Goal: Register for event/course

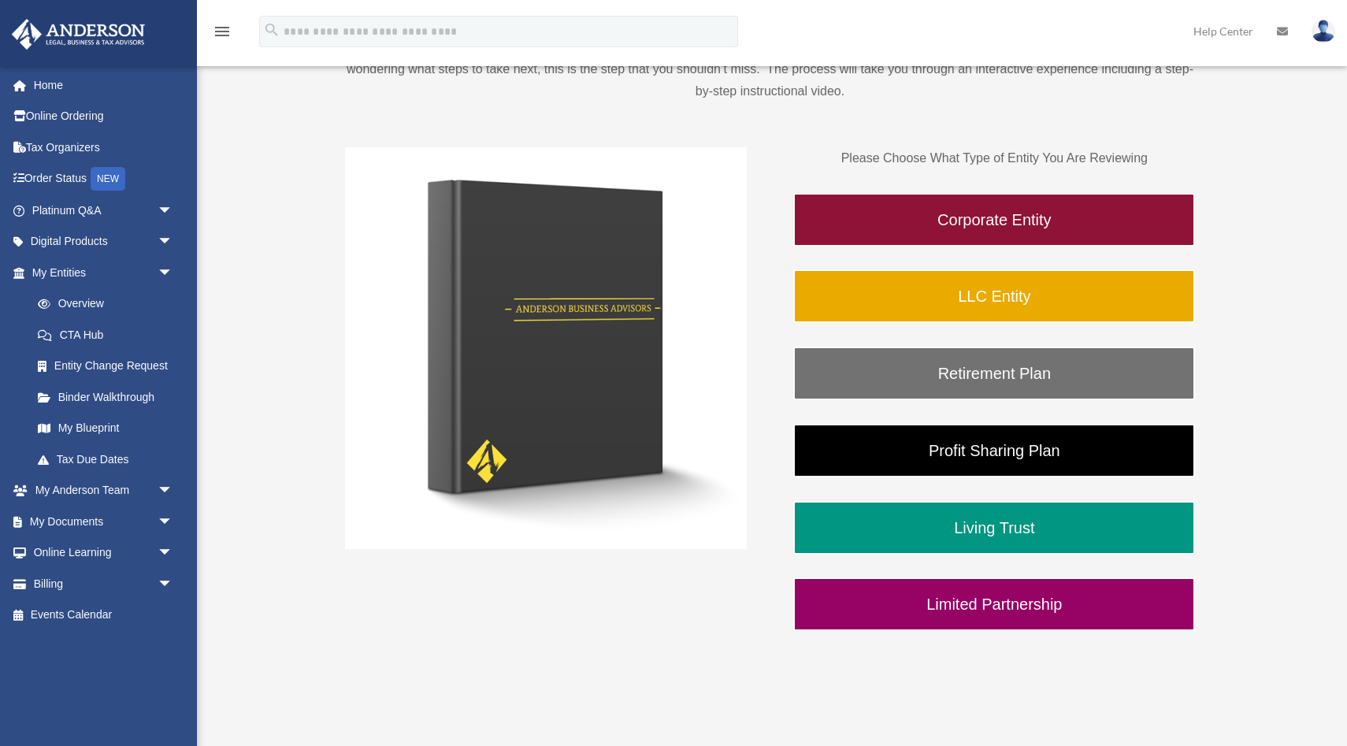
scroll to position [227, 0]
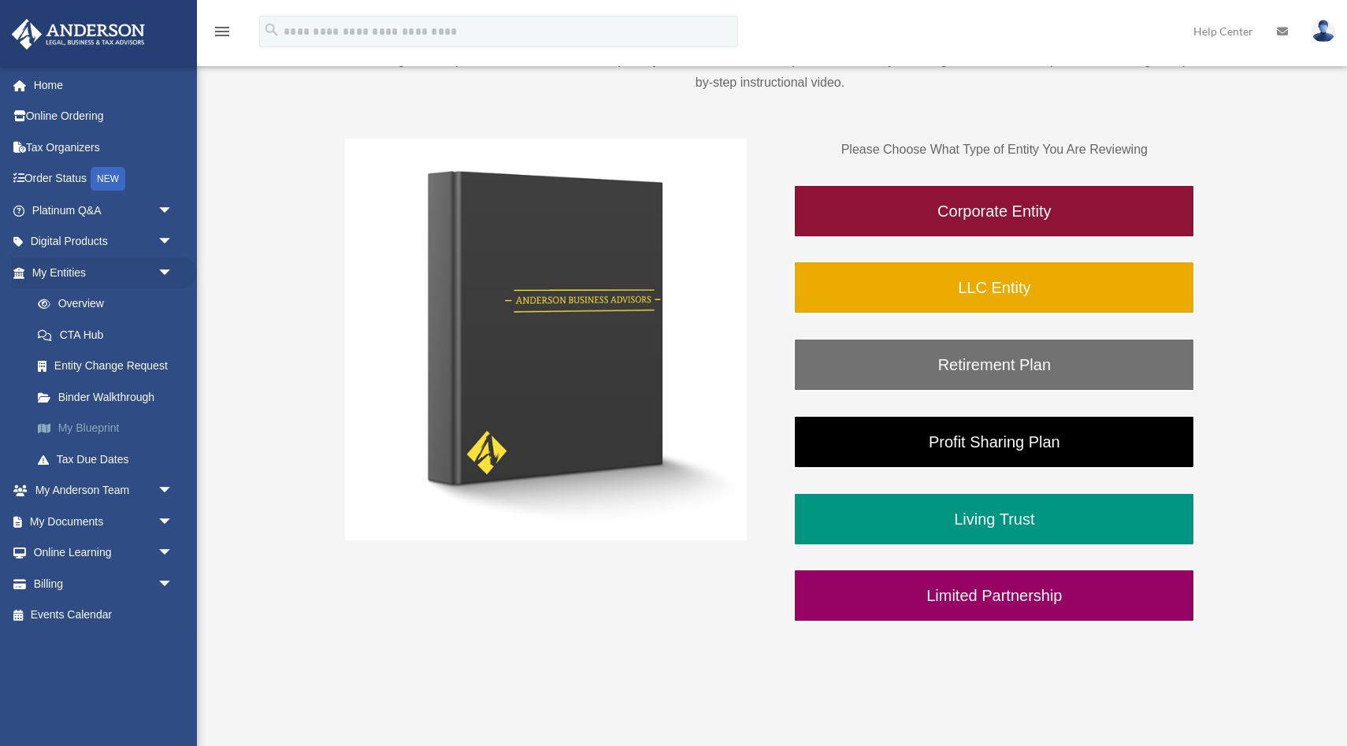
click at [87, 428] on link "My Blueprint" at bounding box center [109, 429] width 175 height 32
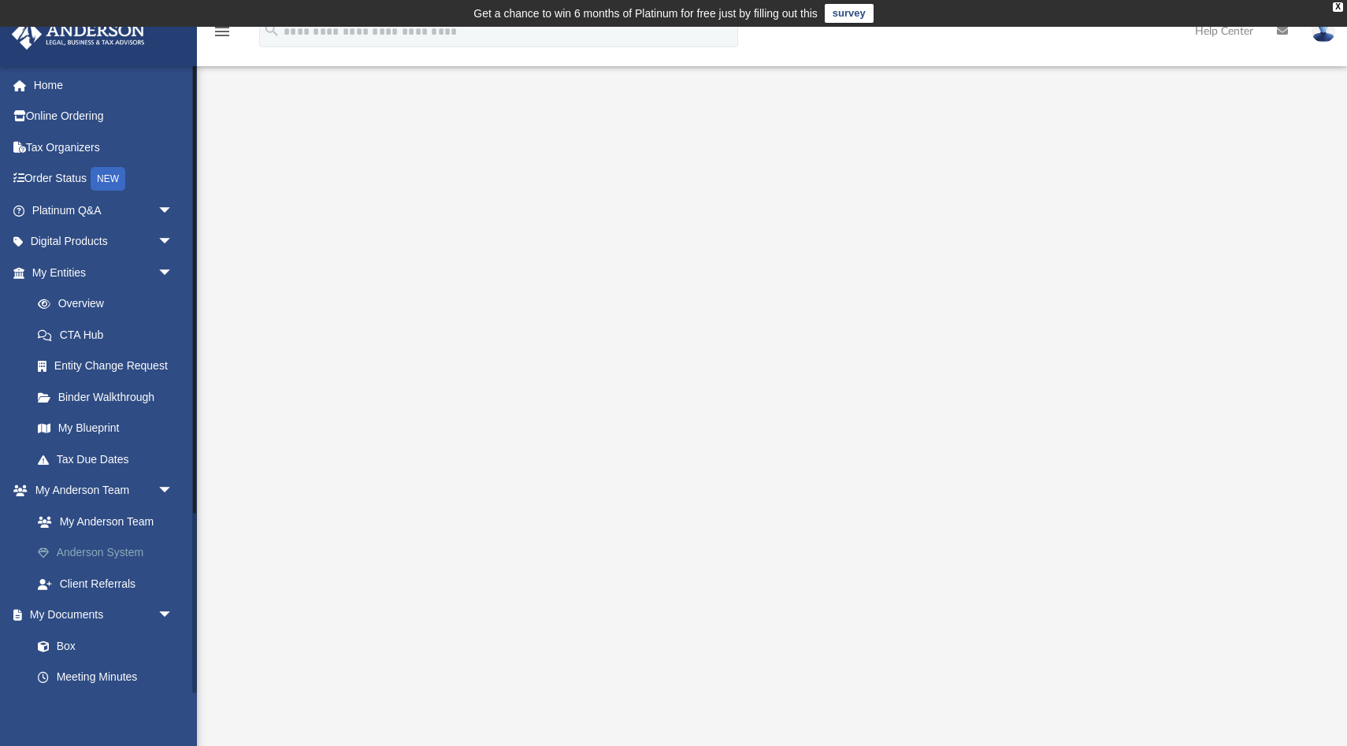
click at [60, 543] on link "Anderson System" at bounding box center [109, 553] width 175 height 32
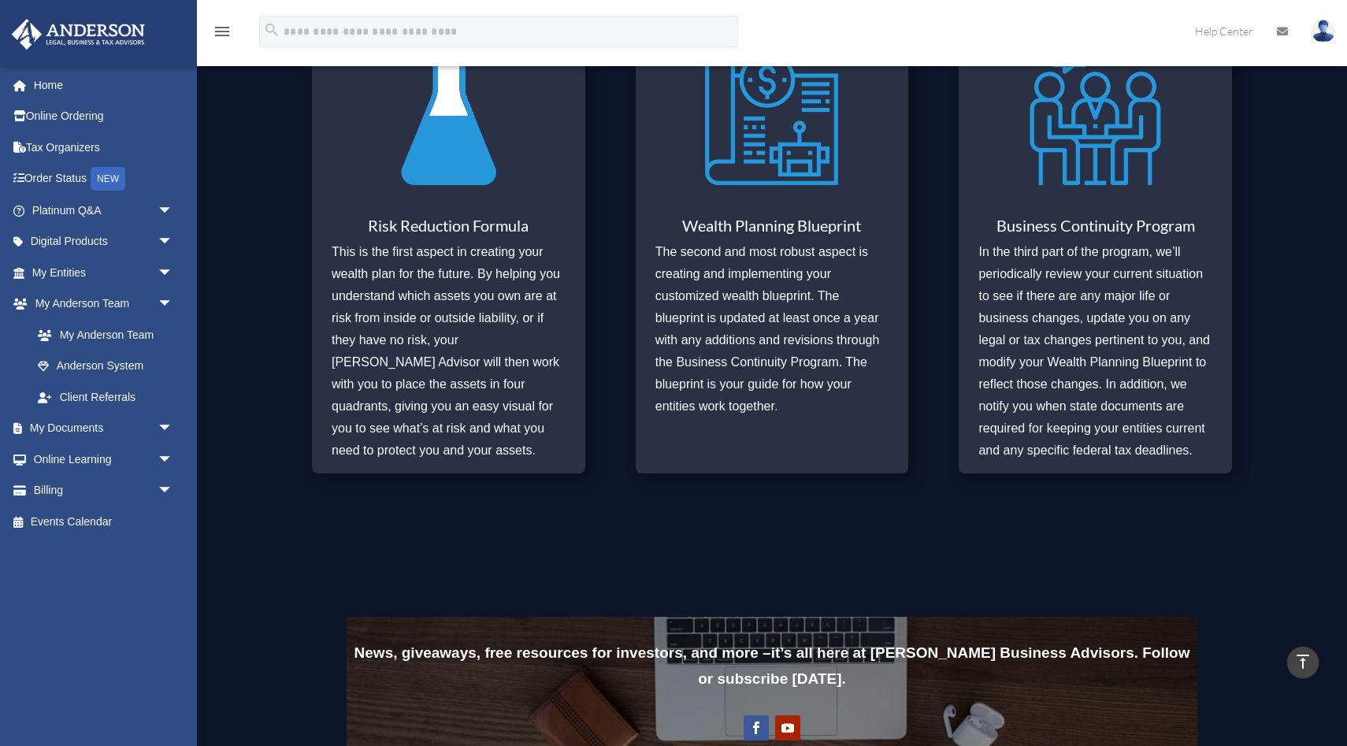
scroll to position [718, 0]
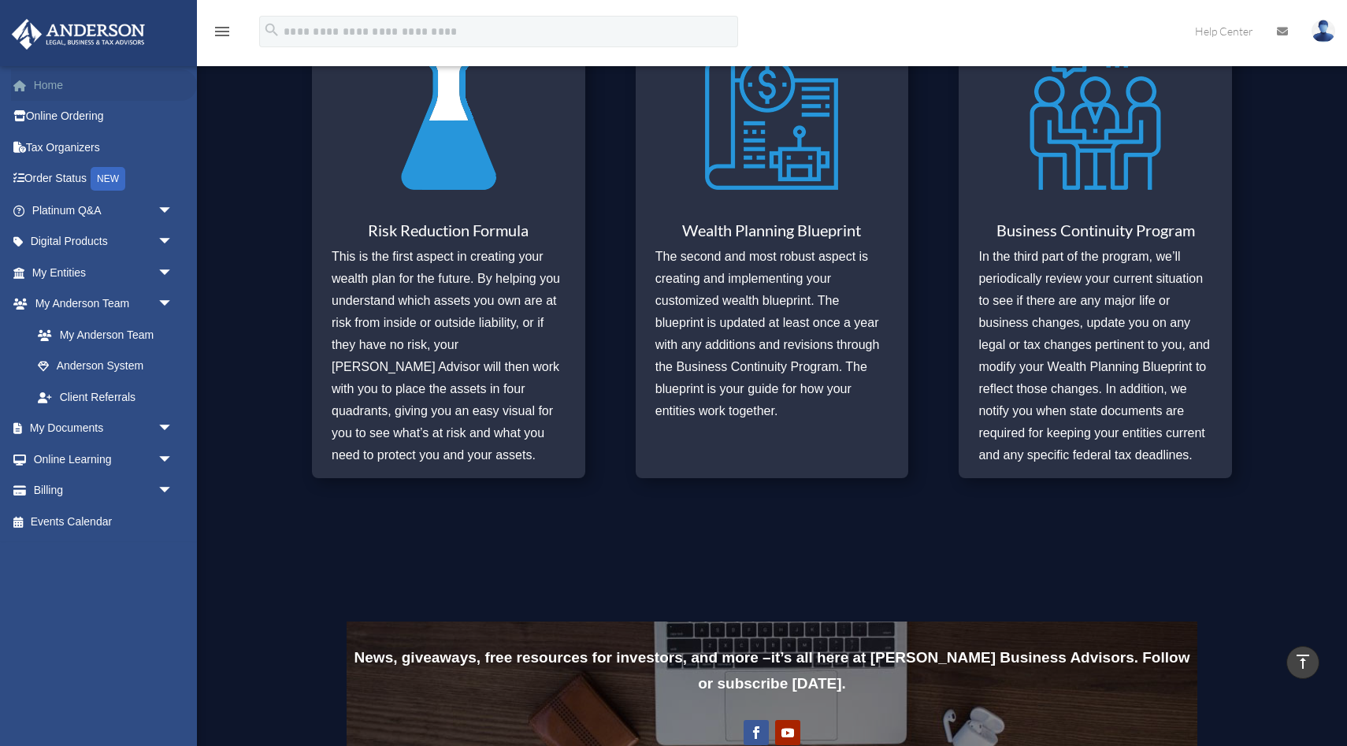
click at [57, 93] on link "Home" at bounding box center [104, 85] width 186 height 32
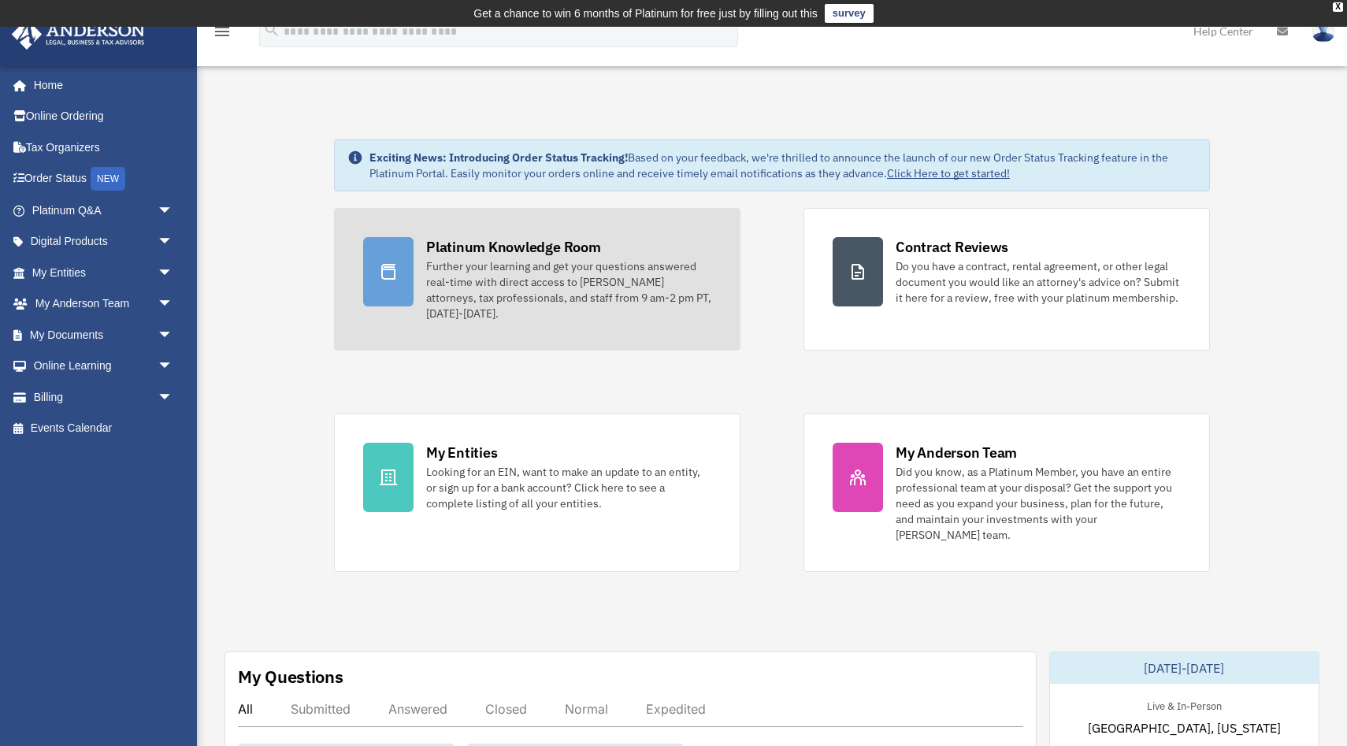
click at [494, 251] on div "Platinum Knowledge Room" at bounding box center [513, 247] width 175 height 20
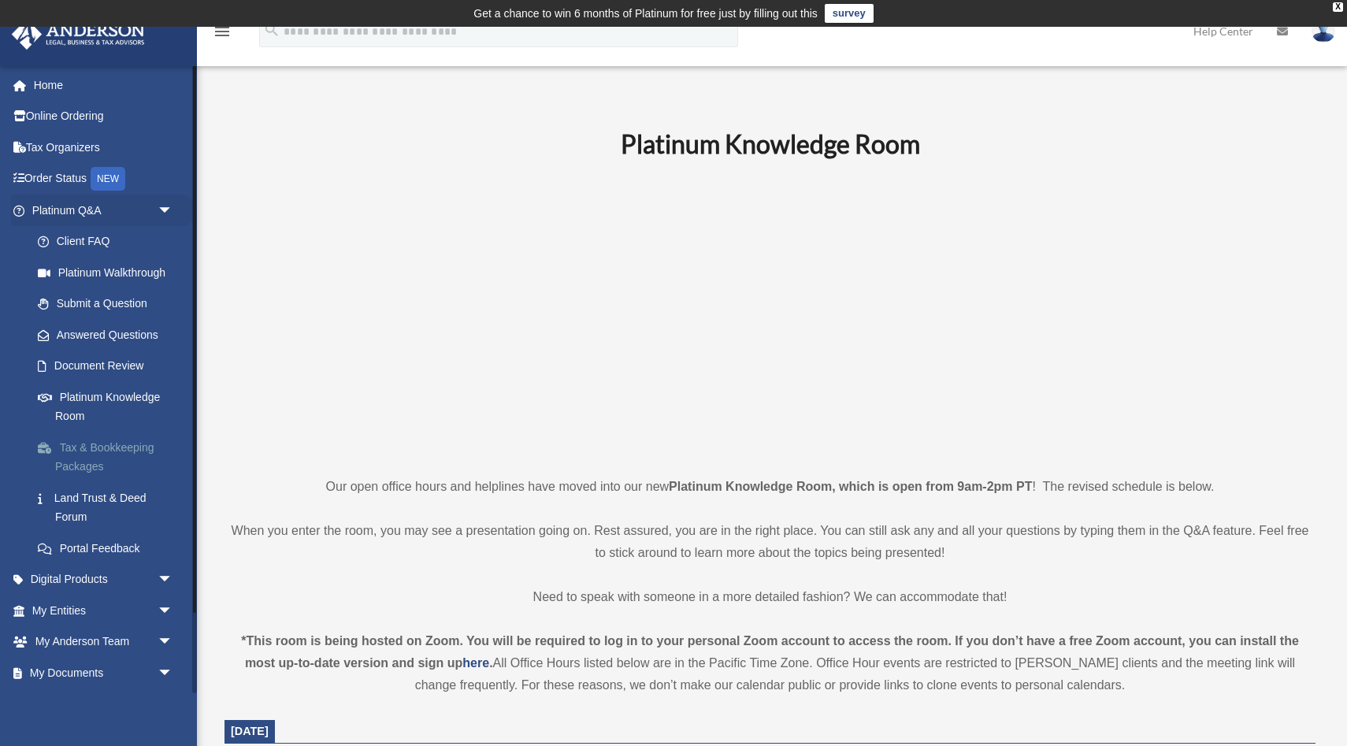
click at [82, 453] on link "Tax & Bookkeeping Packages" at bounding box center [109, 457] width 175 height 50
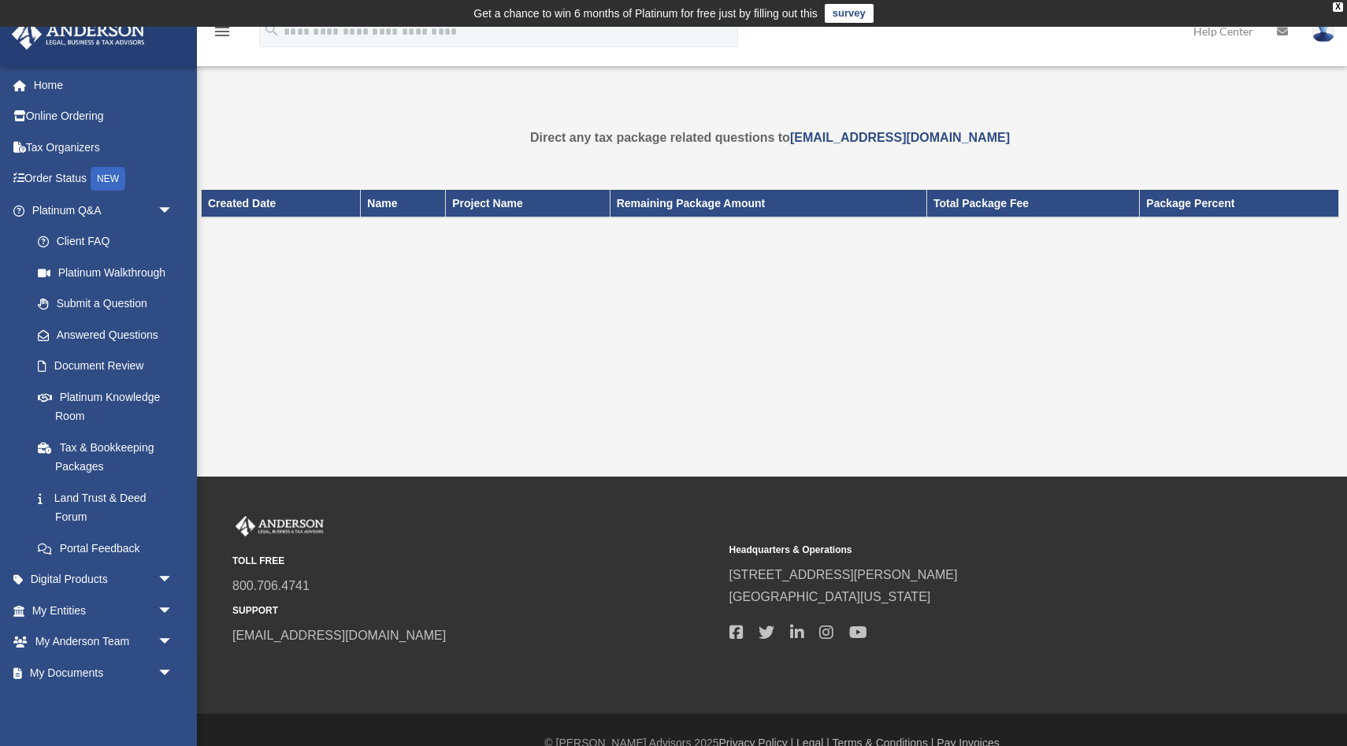
scroll to position [26, 0]
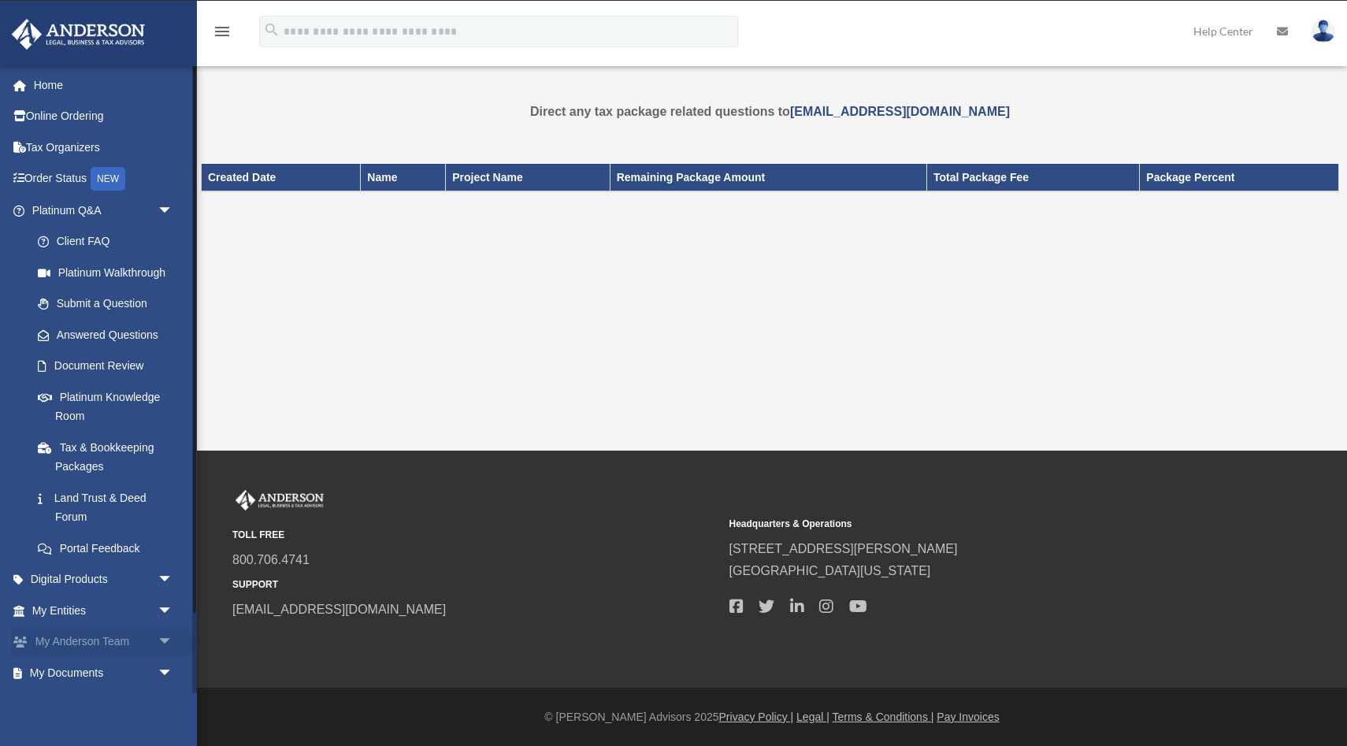
click at [169, 643] on span "arrow_drop_down" at bounding box center [174, 642] width 32 height 32
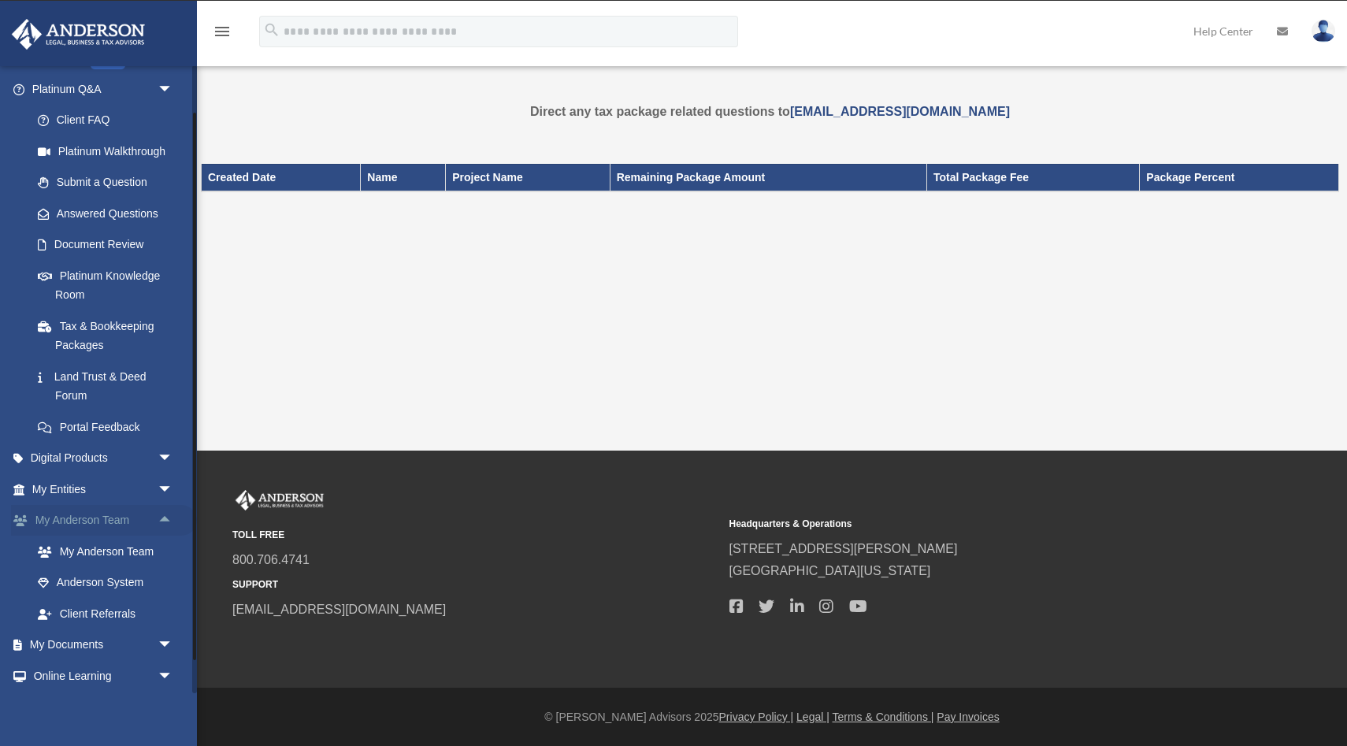
scroll to position [185, 0]
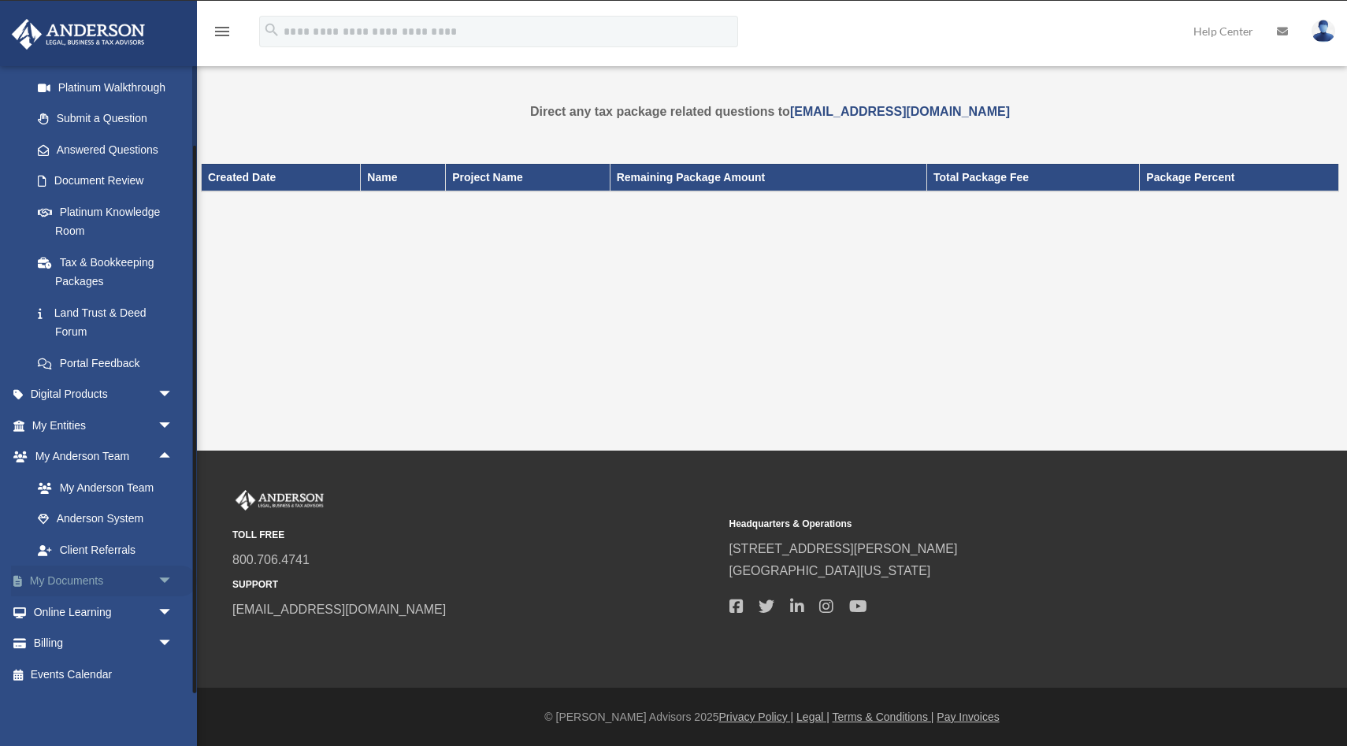
click at [163, 574] on span "arrow_drop_down" at bounding box center [174, 582] width 32 height 32
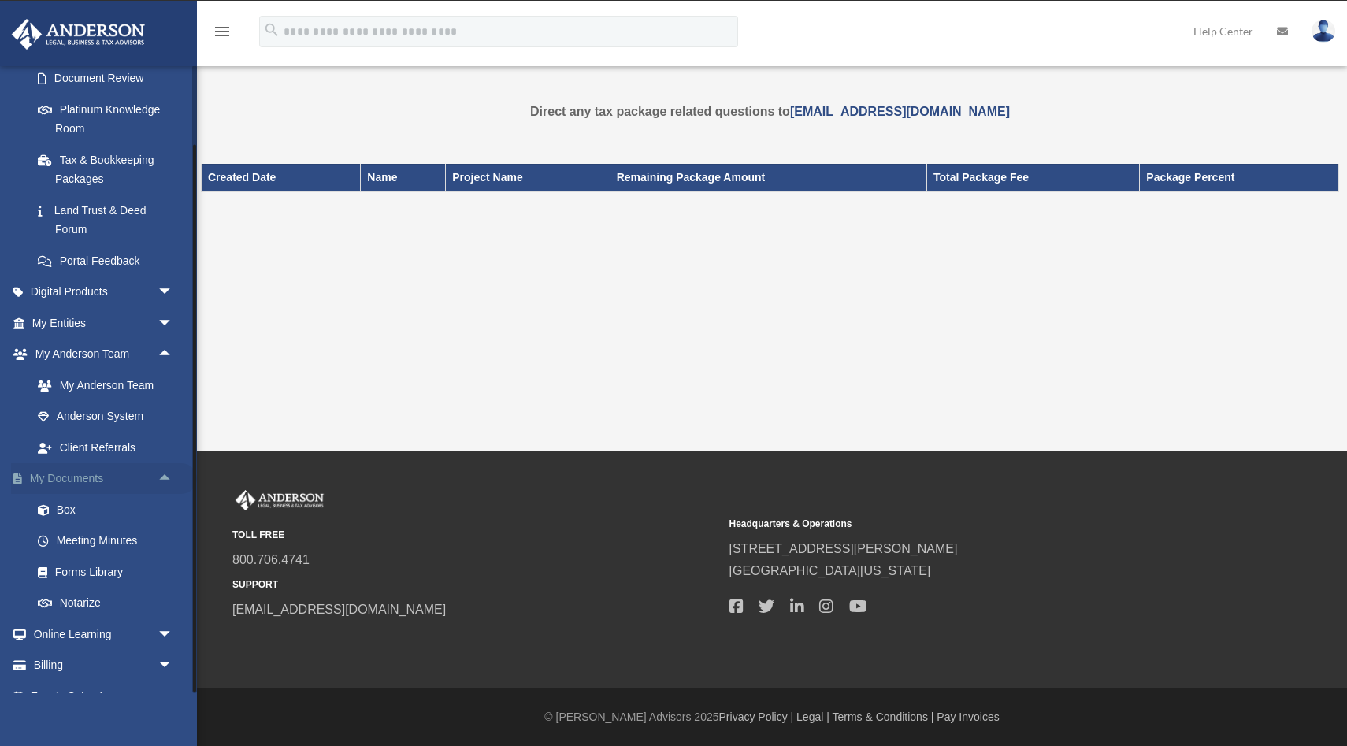
scroll to position [310, 0]
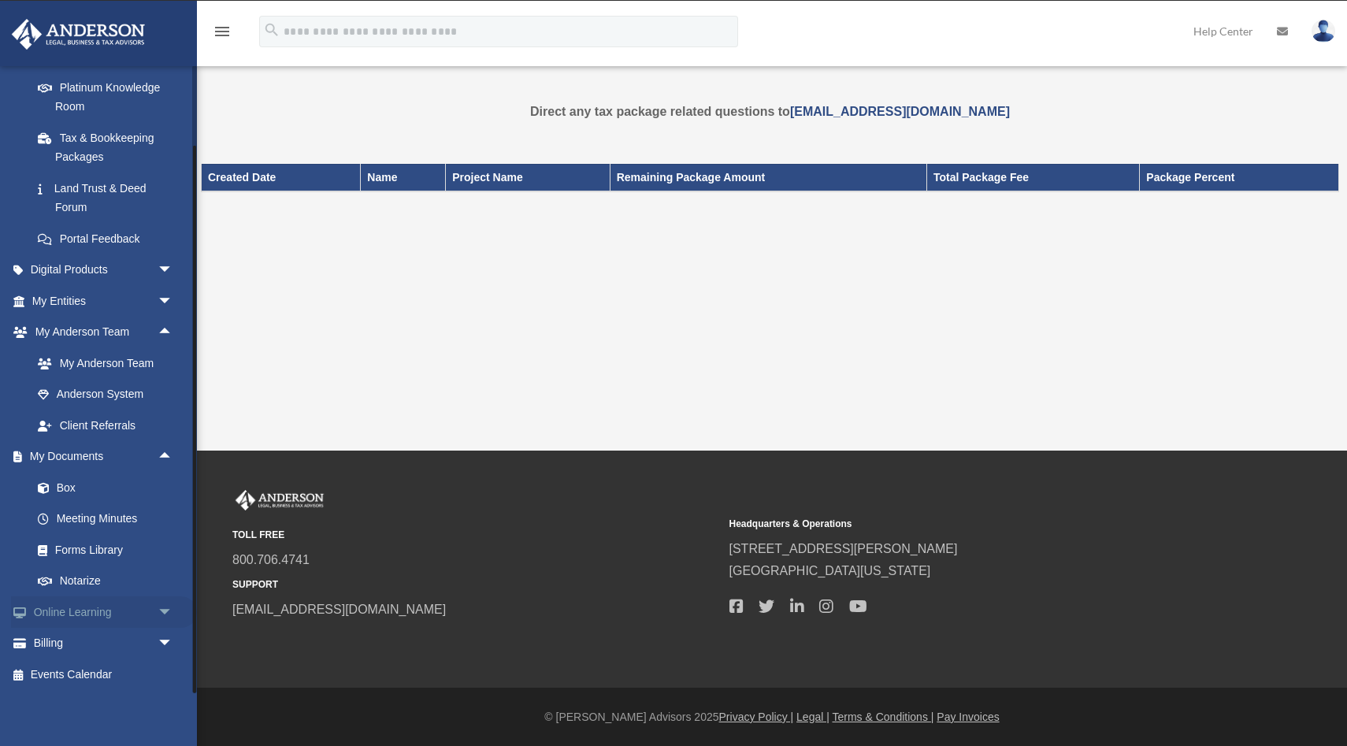
click at [162, 616] on span "arrow_drop_down" at bounding box center [174, 612] width 32 height 32
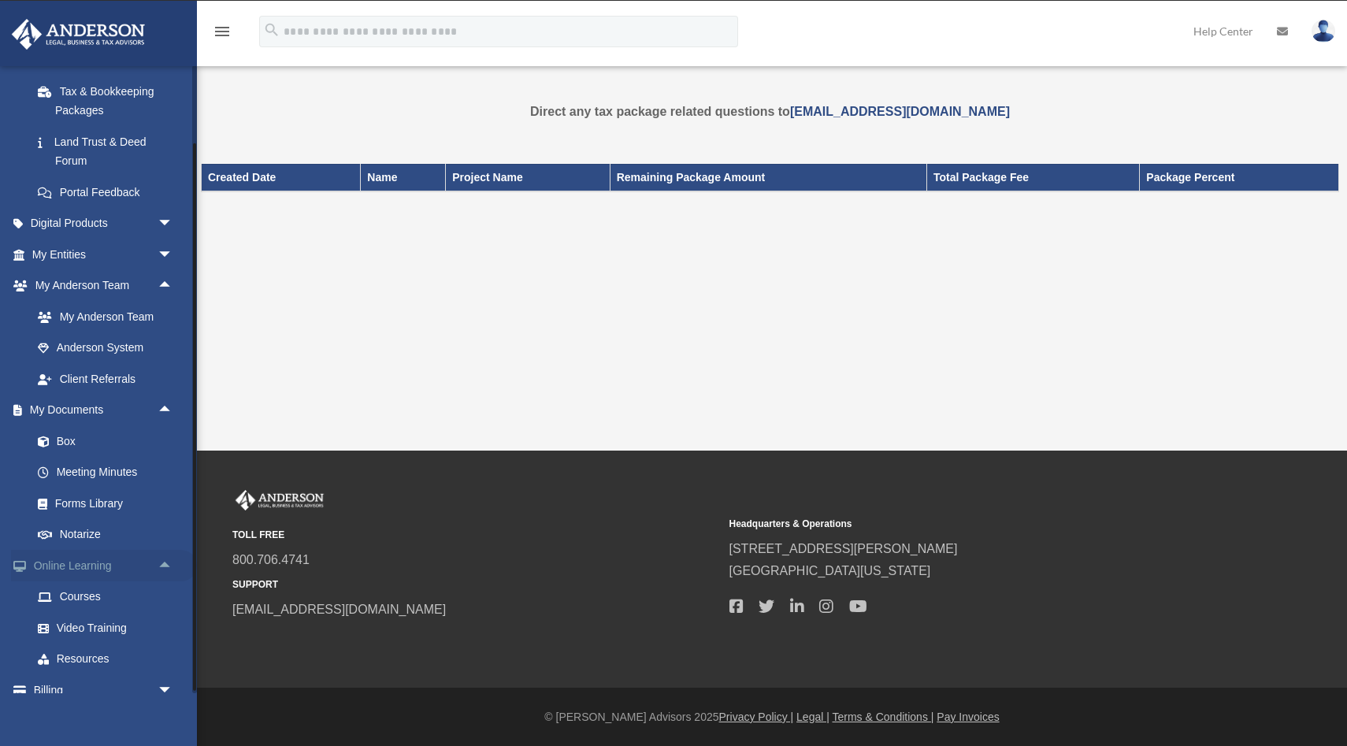
scroll to position [403, 0]
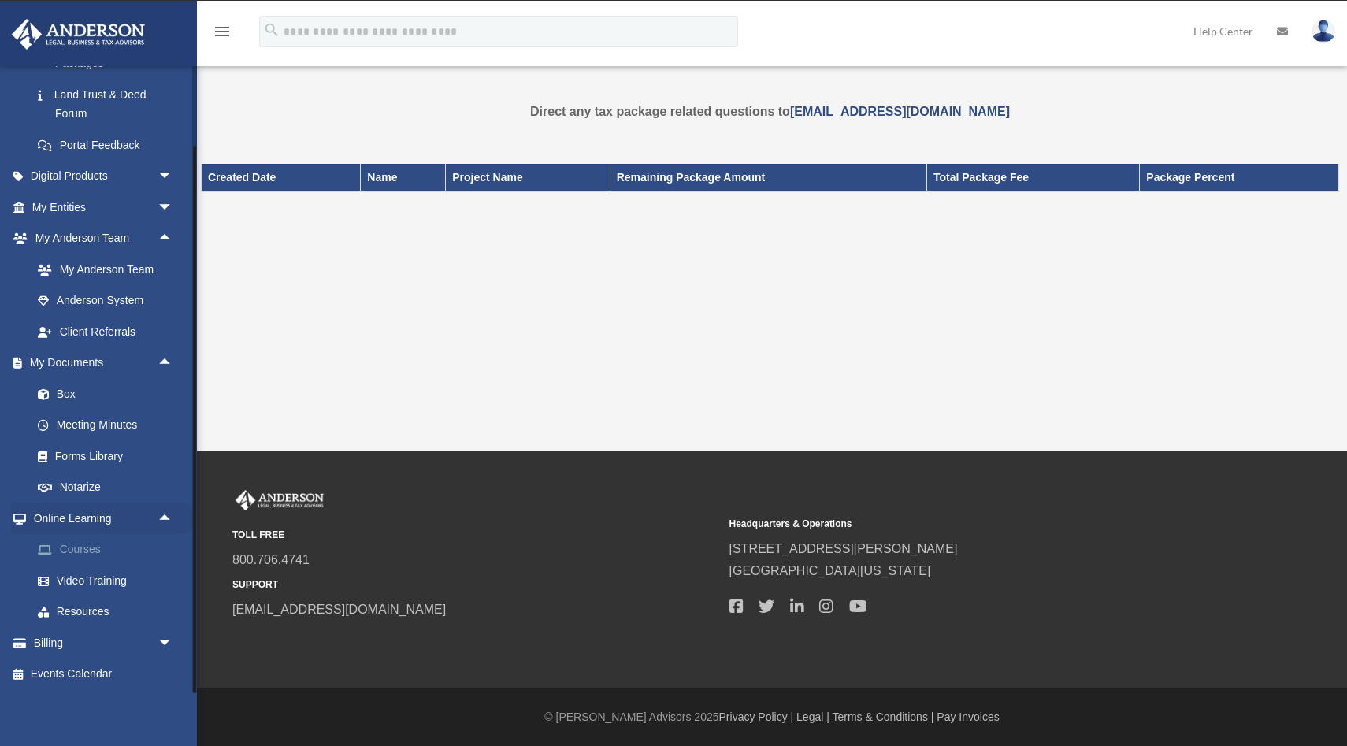
click at [87, 548] on link "Courses" at bounding box center [109, 550] width 175 height 32
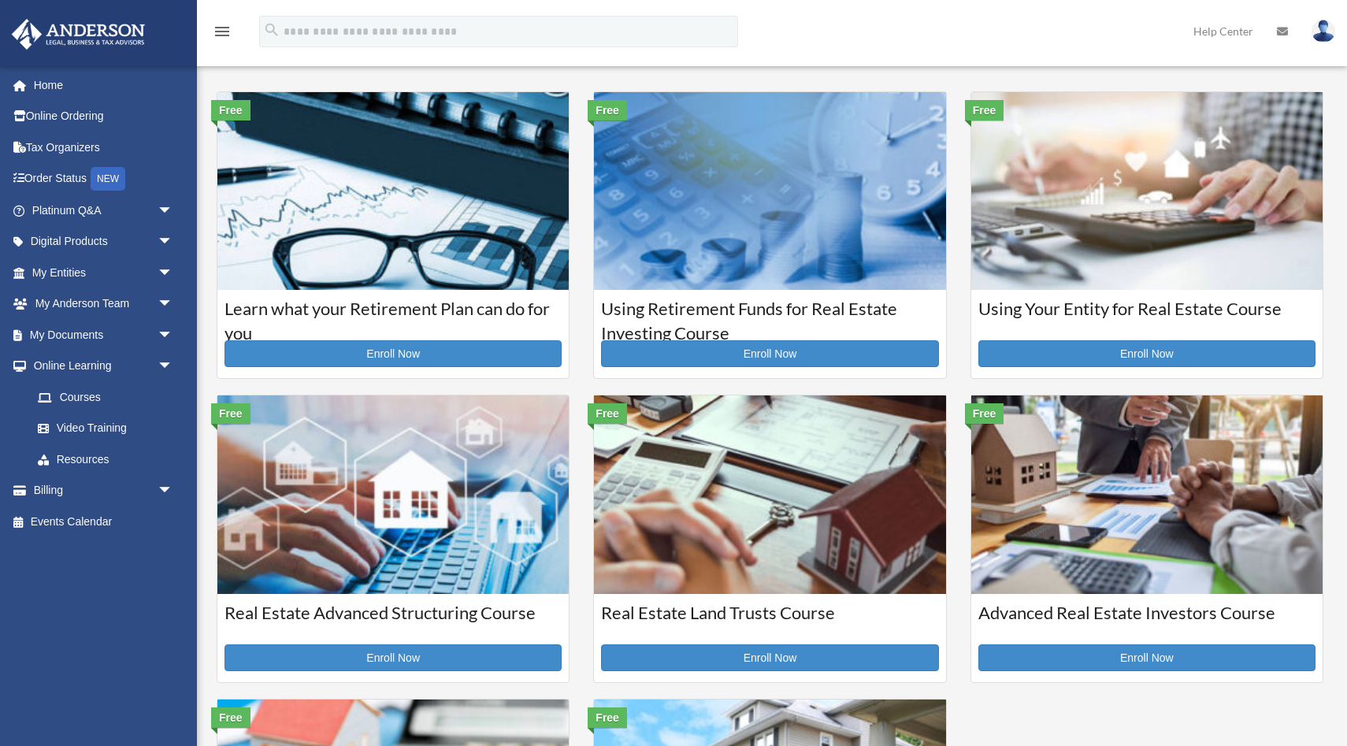
scroll to position [37, 0]
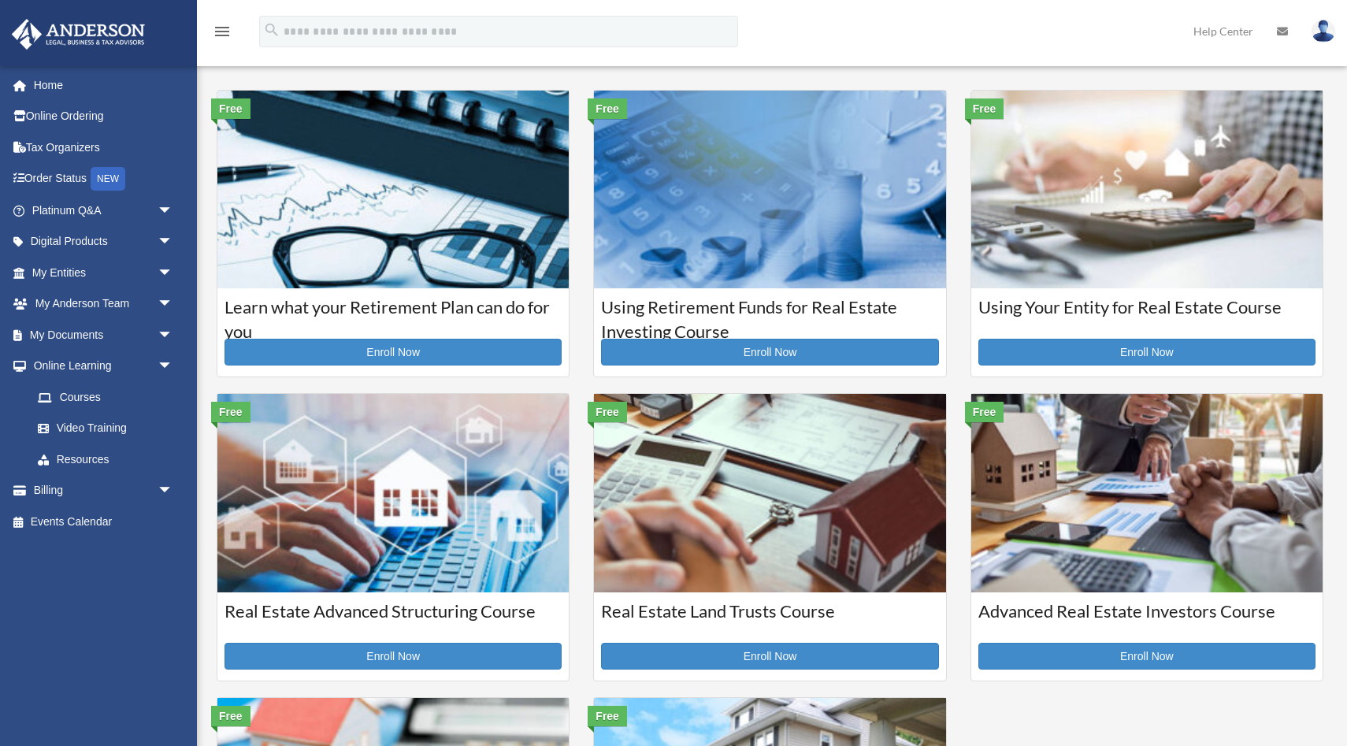
click at [1077, 269] on img at bounding box center [1146, 190] width 351 height 198
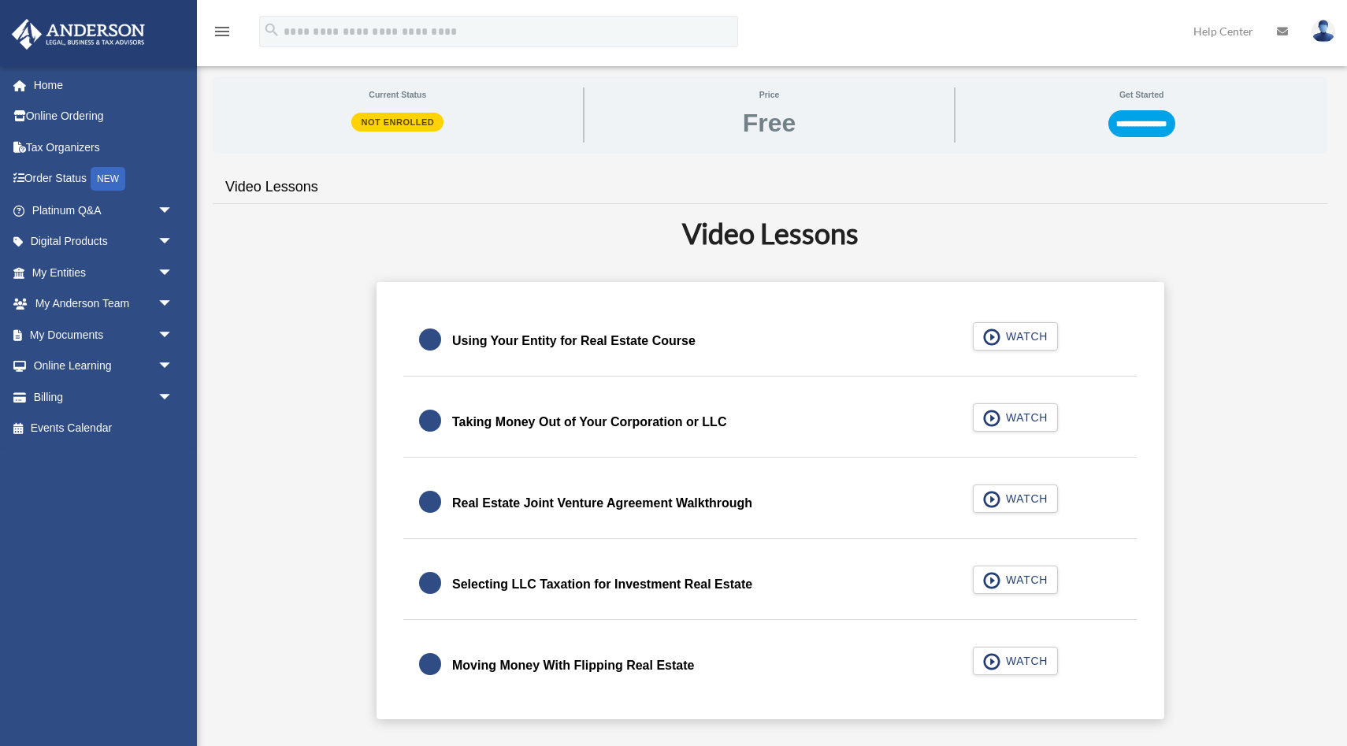
scroll to position [308, 0]
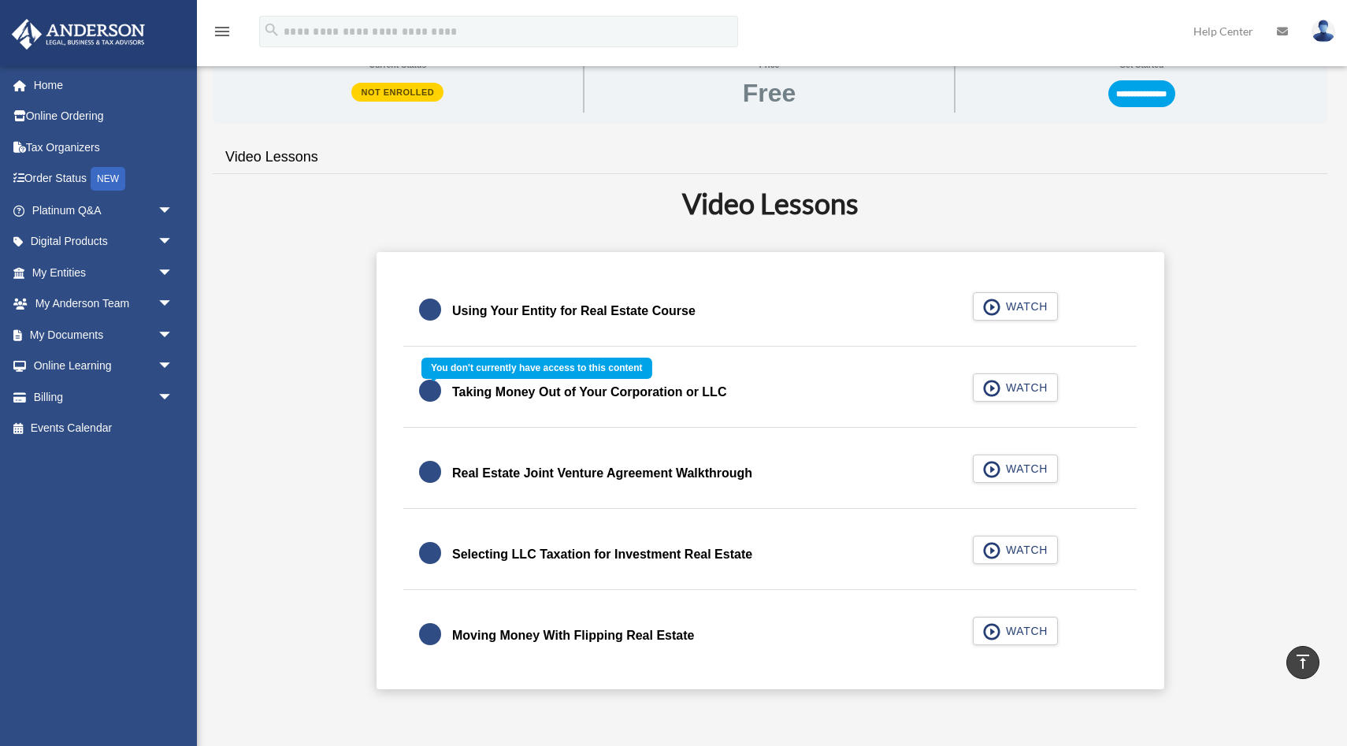
click at [992, 413] on div "Taking Money Out of Your Corporation or LLC WATCH" at bounding box center [770, 393] width 772 height 70
click at [1002, 391] on div "Taking Money Out of Your Corporation or LLC WATCH" at bounding box center [770, 393] width 772 height 70
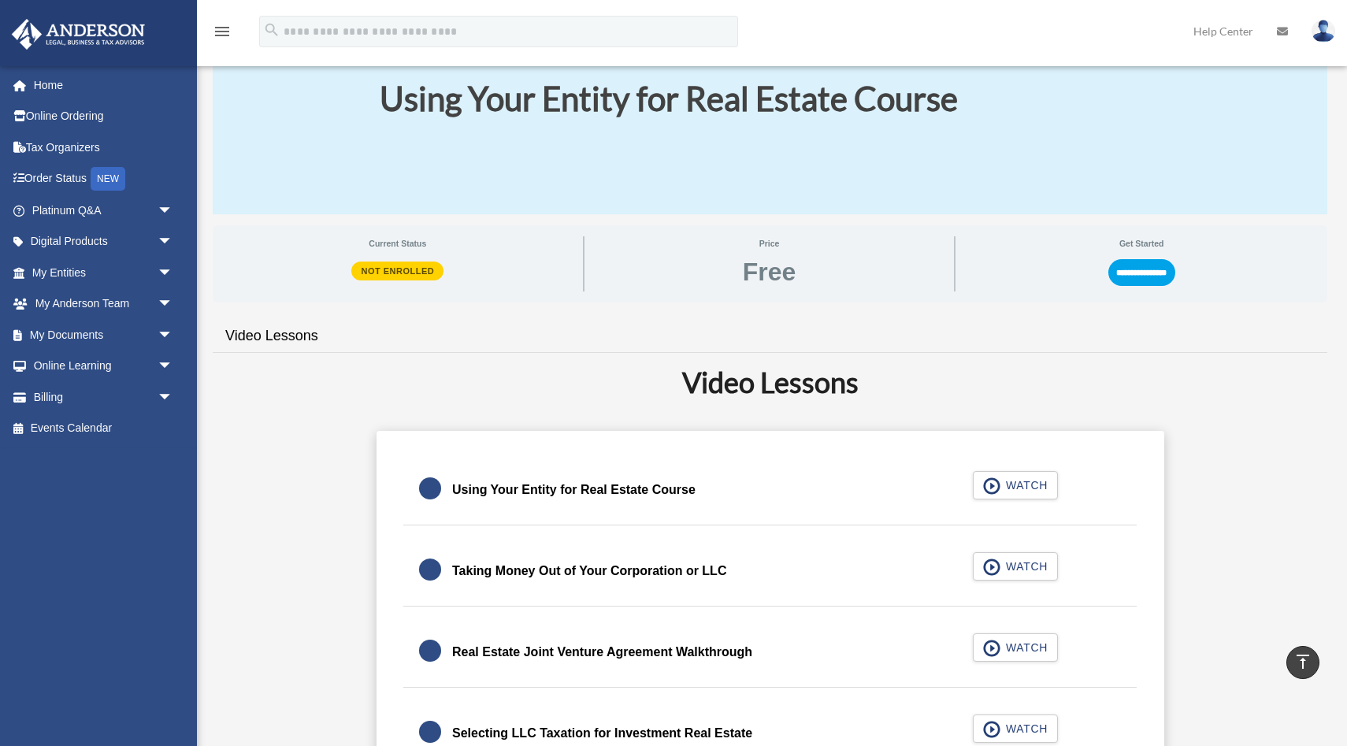
scroll to position [85, 0]
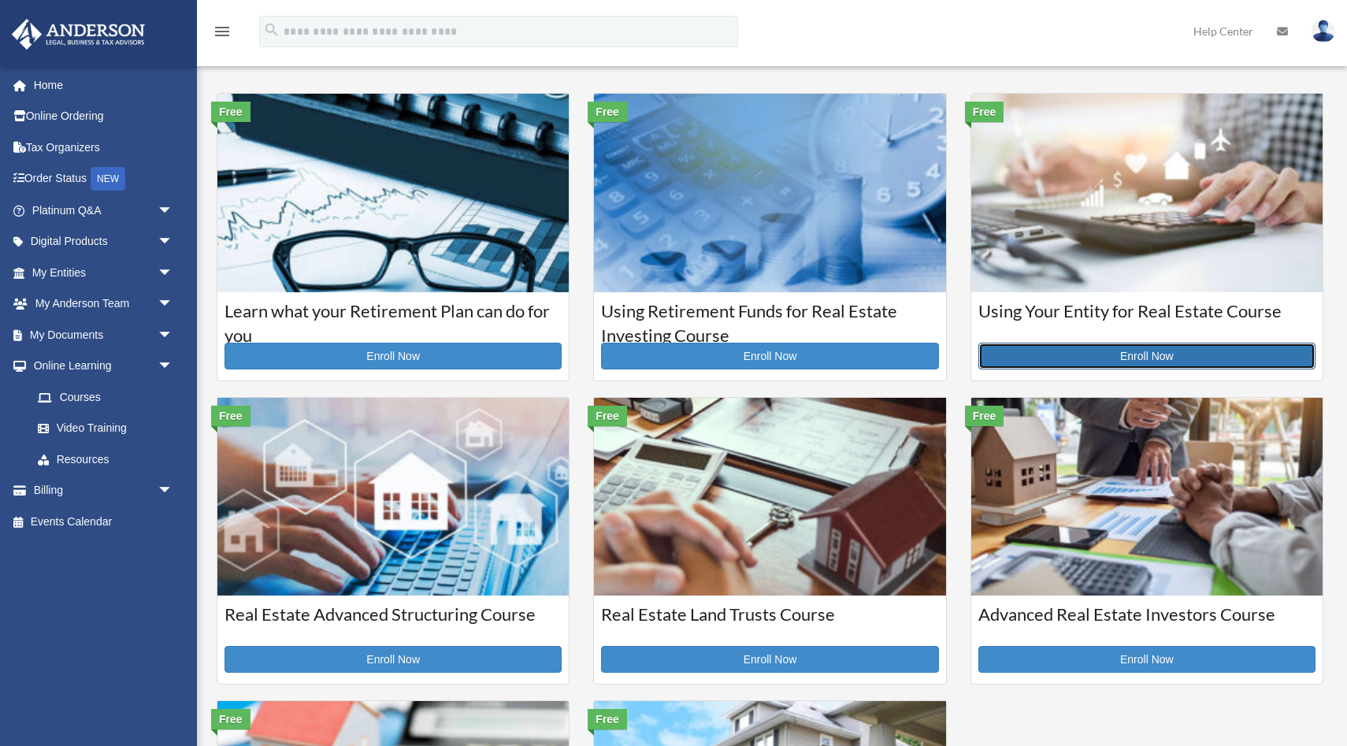
click at [1060, 355] on link "Enroll Now" at bounding box center [1146, 356] width 337 height 27
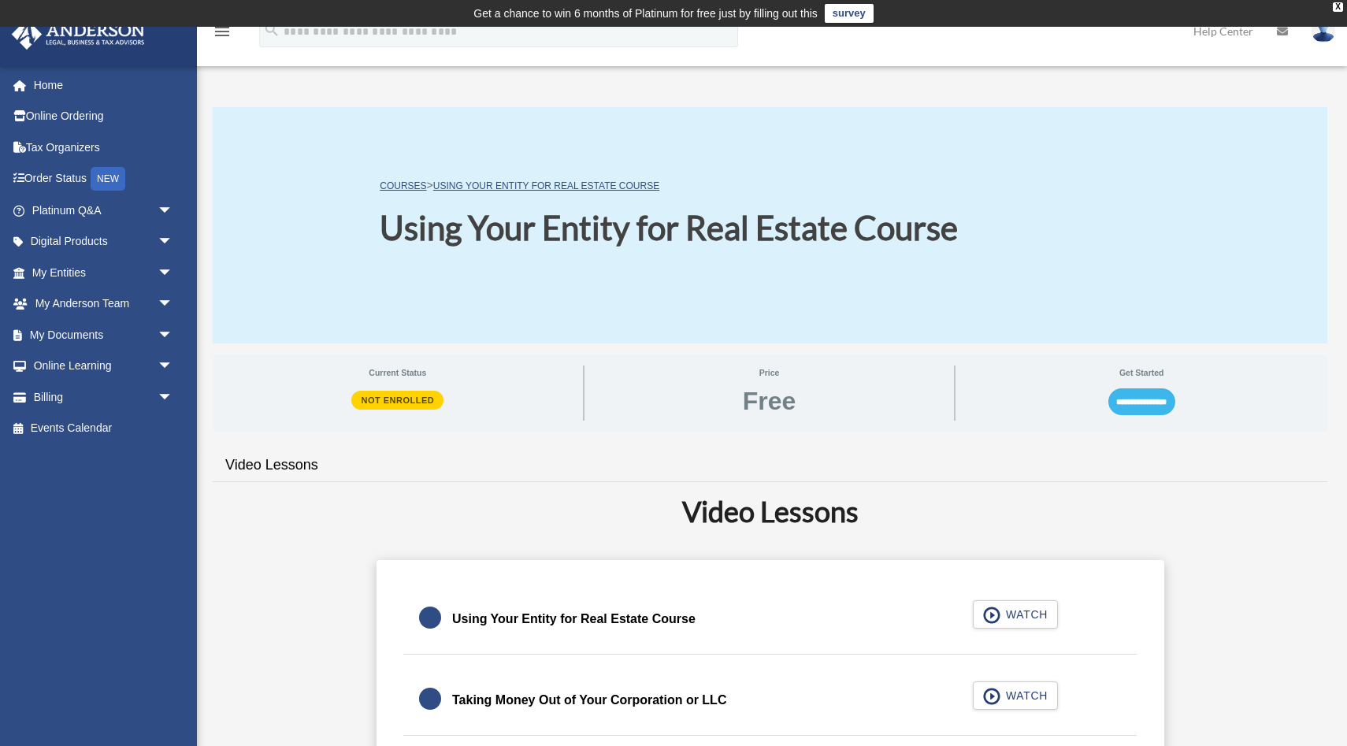
click at [1147, 403] on input "**********" at bounding box center [1141, 401] width 67 height 27
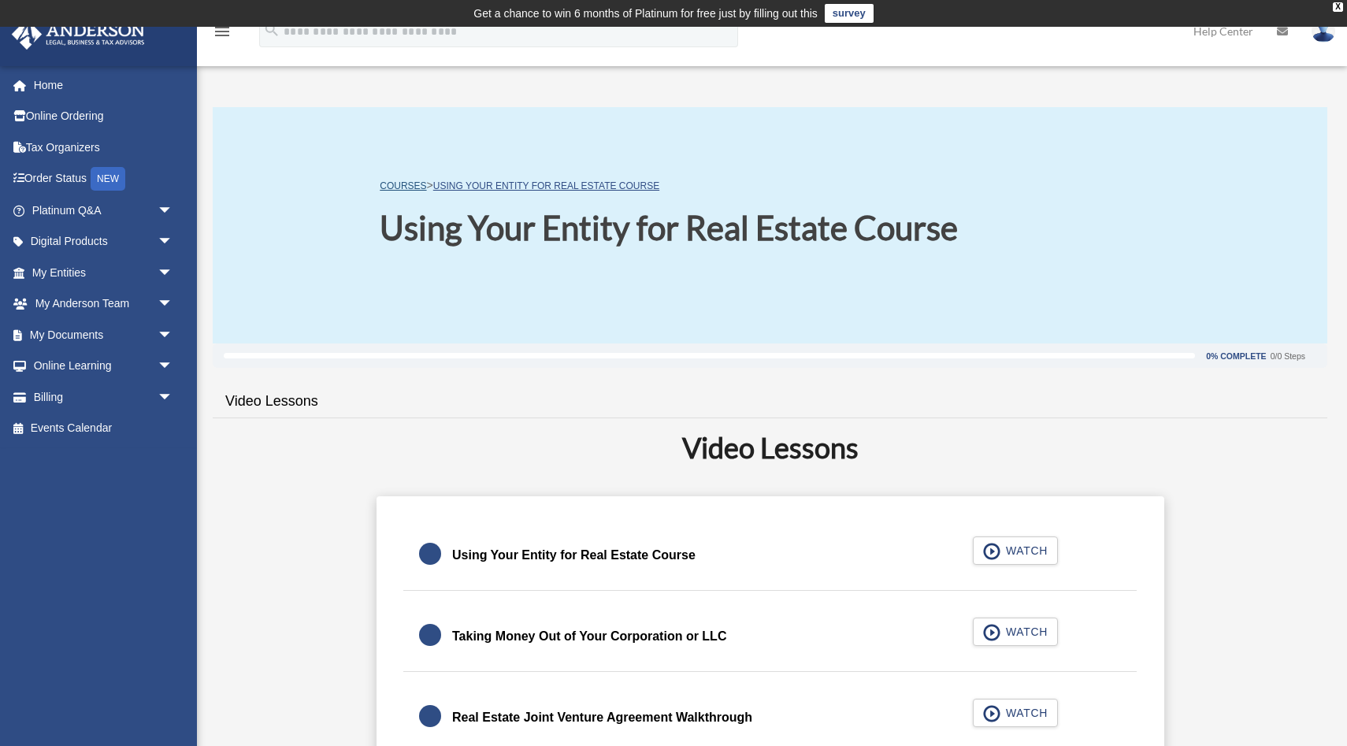
click at [407, 184] on link "COURSES" at bounding box center [403, 185] width 46 height 11
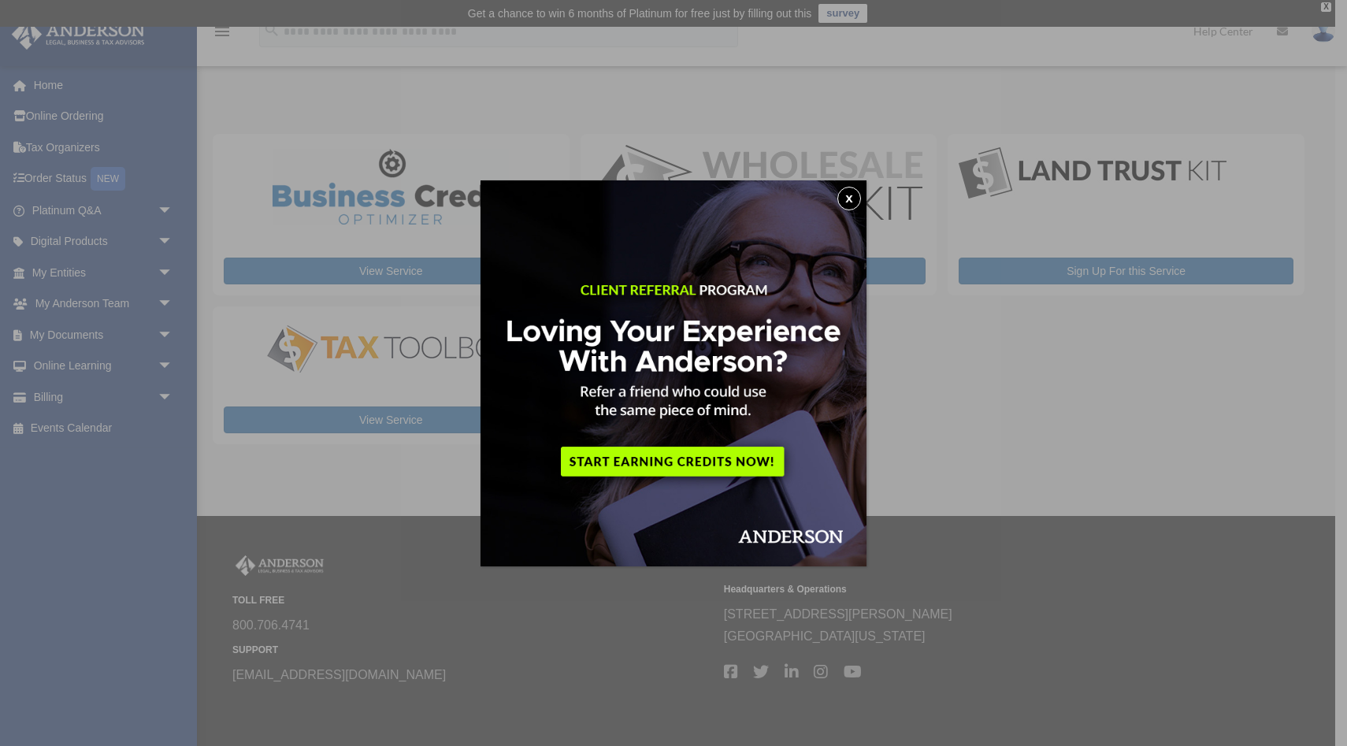
click at [846, 192] on button "x" at bounding box center [849, 199] width 24 height 24
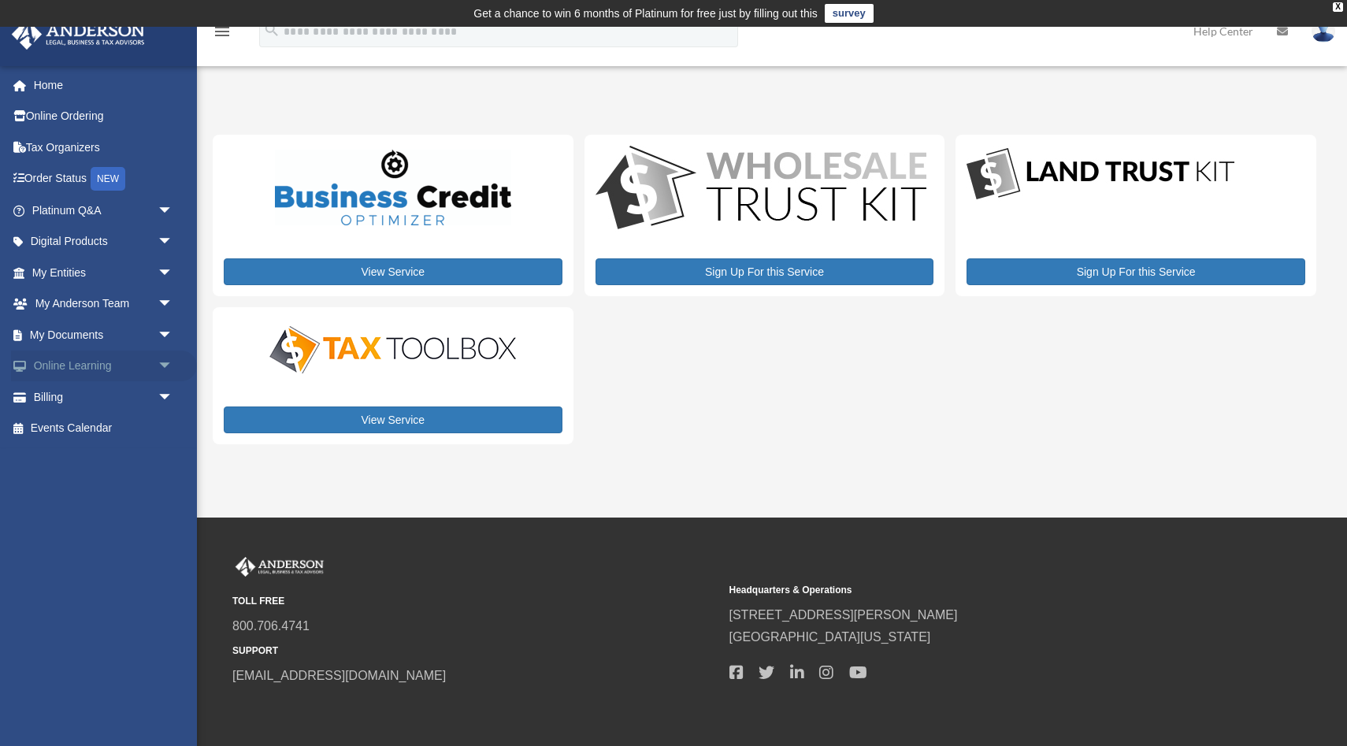
click at [158, 364] on span "arrow_drop_down" at bounding box center [174, 367] width 32 height 32
click at [102, 399] on link "Courses" at bounding box center [109, 397] width 175 height 32
